Goal: Information Seeking & Learning: Learn about a topic

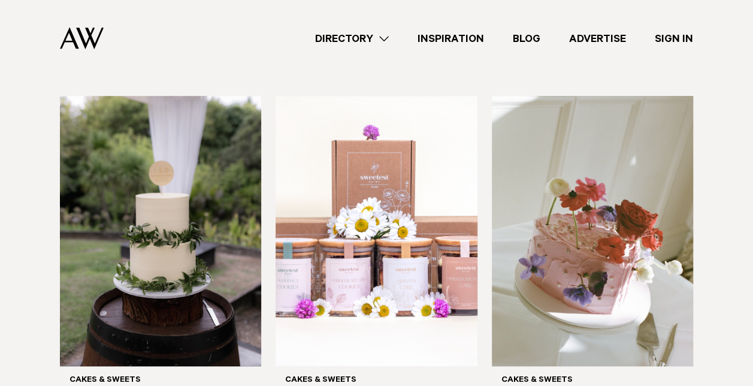
scroll to position [384, 0]
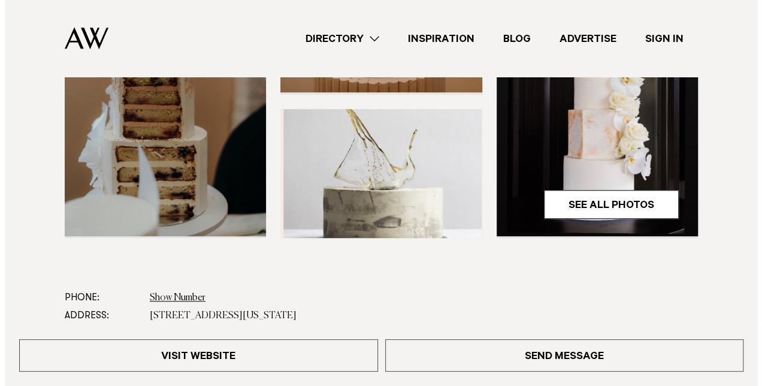
scroll to position [388, 0]
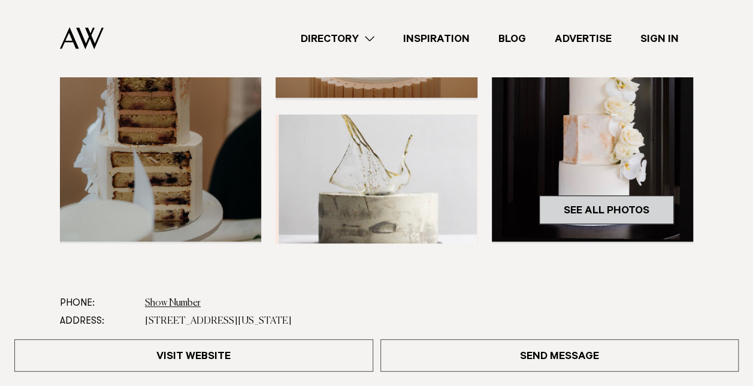
click at [627, 214] on link "See All Photos" at bounding box center [606, 209] width 135 height 29
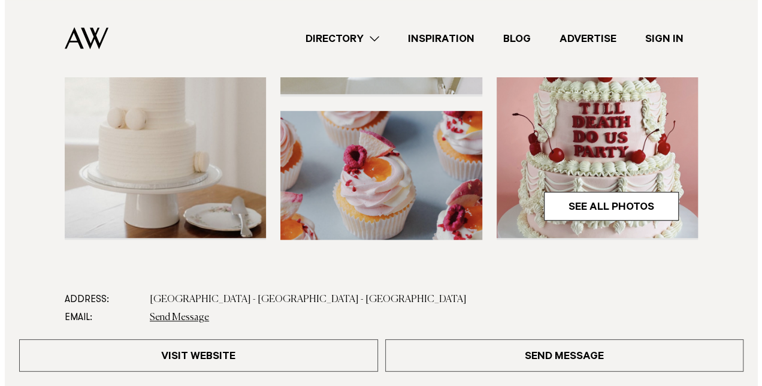
scroll to position [391, 0]
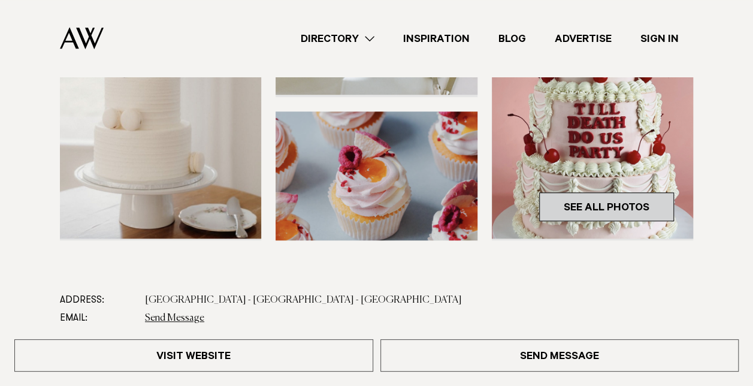
click at [596, 202] on link "See All Photos" at bounding box center [606, 206] width 135 height 29
